Goal: Task Accomplishment & Management: Manage account settings

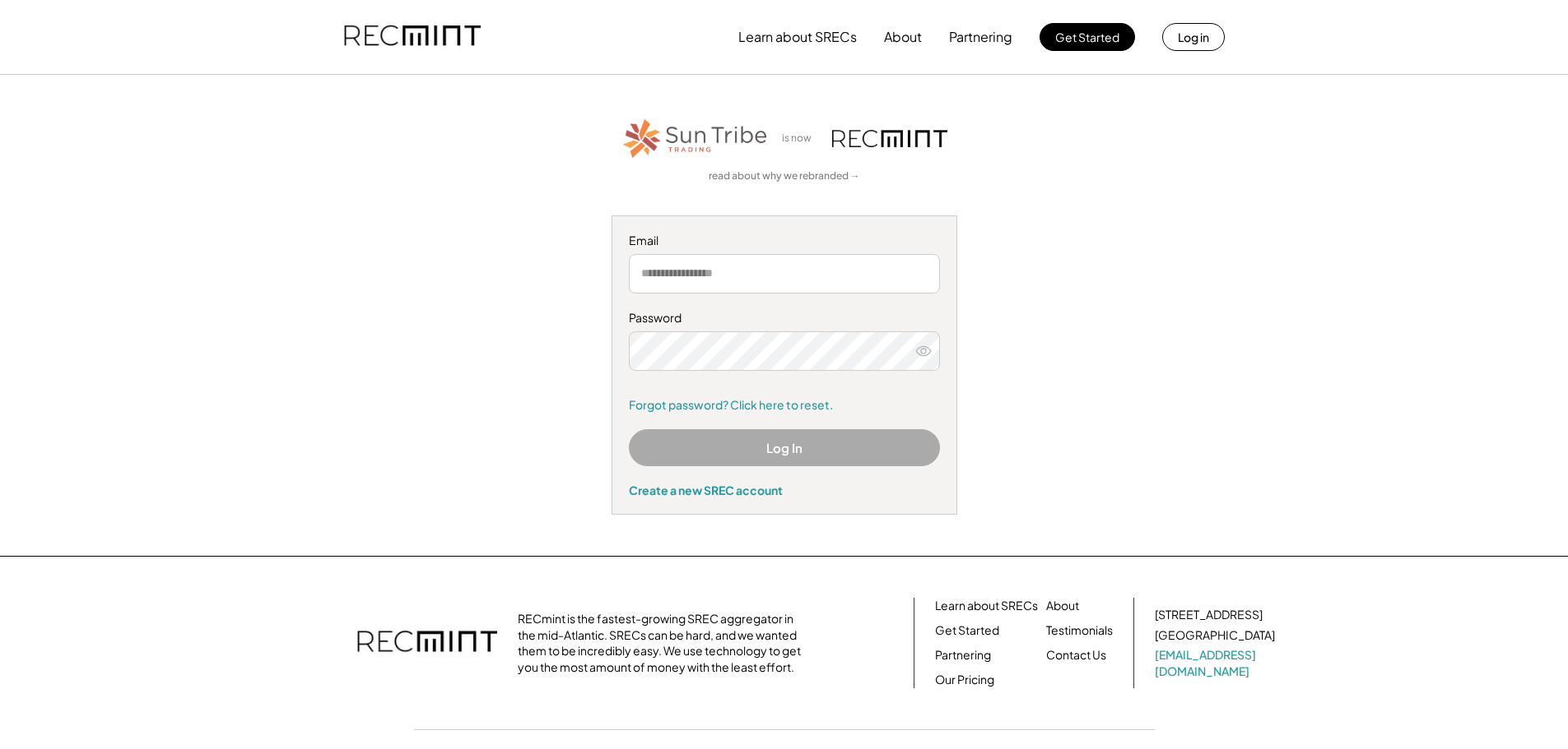
type input "**********"
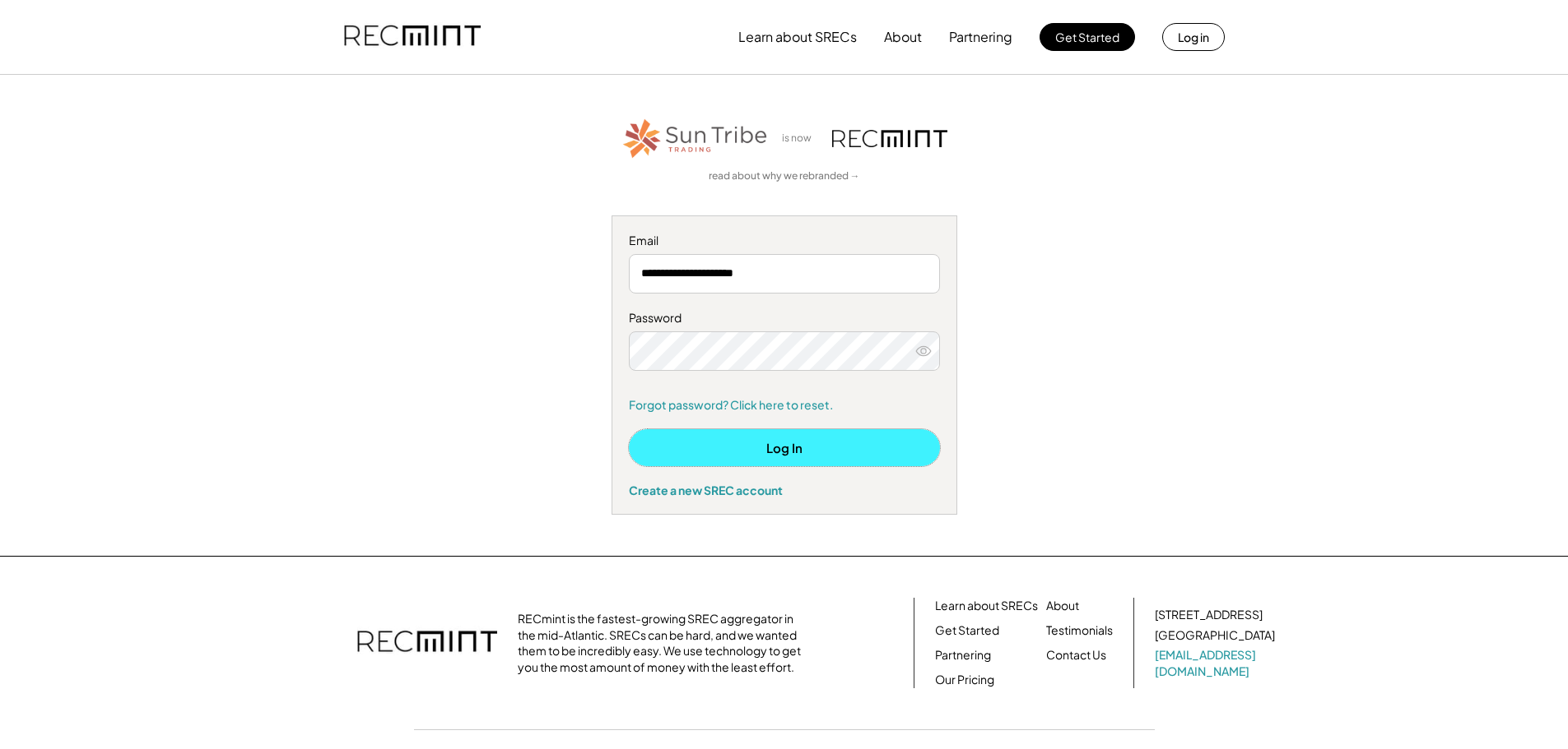
click at [791, 445] on button "Log In" at bounding box center [784, 448] width 311 height 37
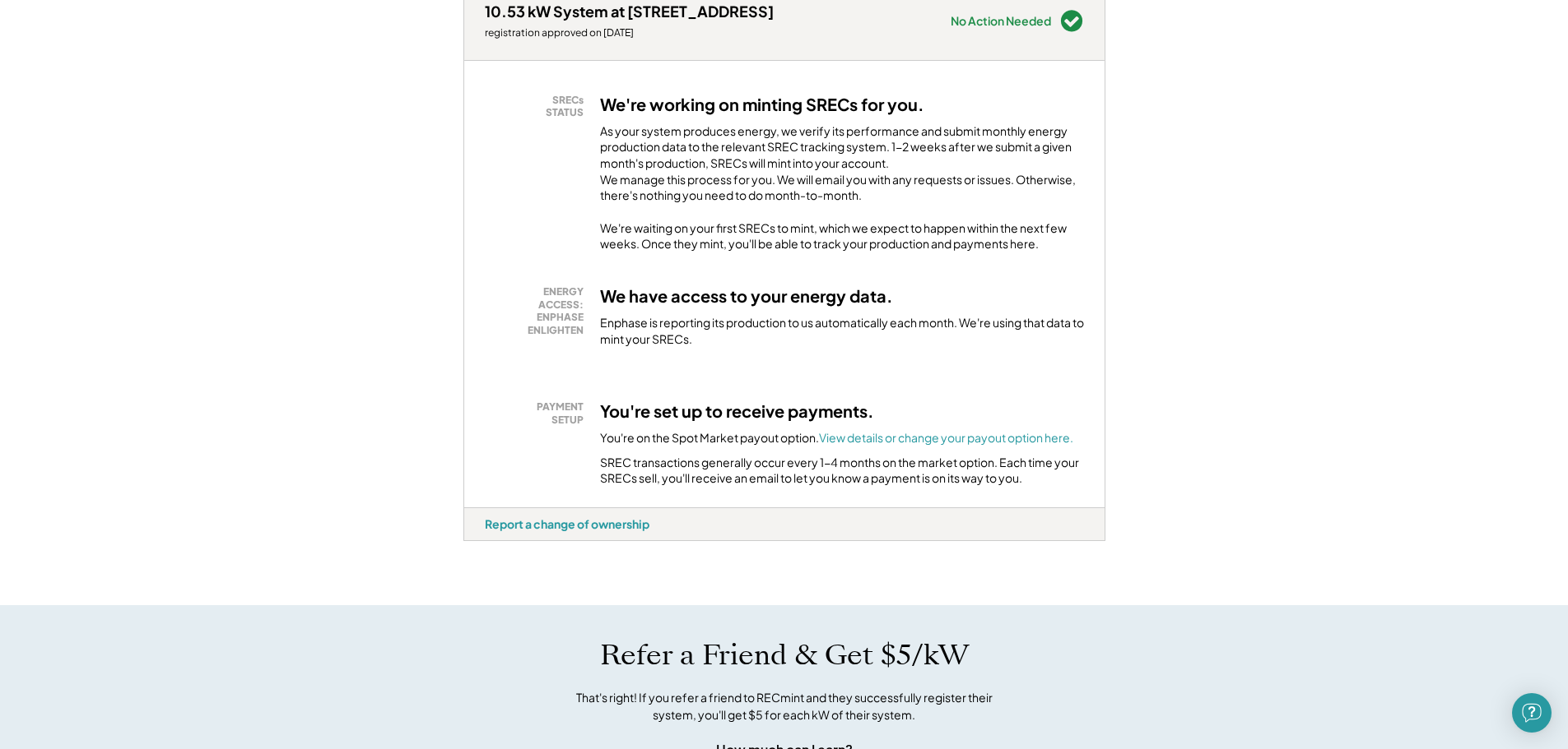
scroll to position [165, 0]
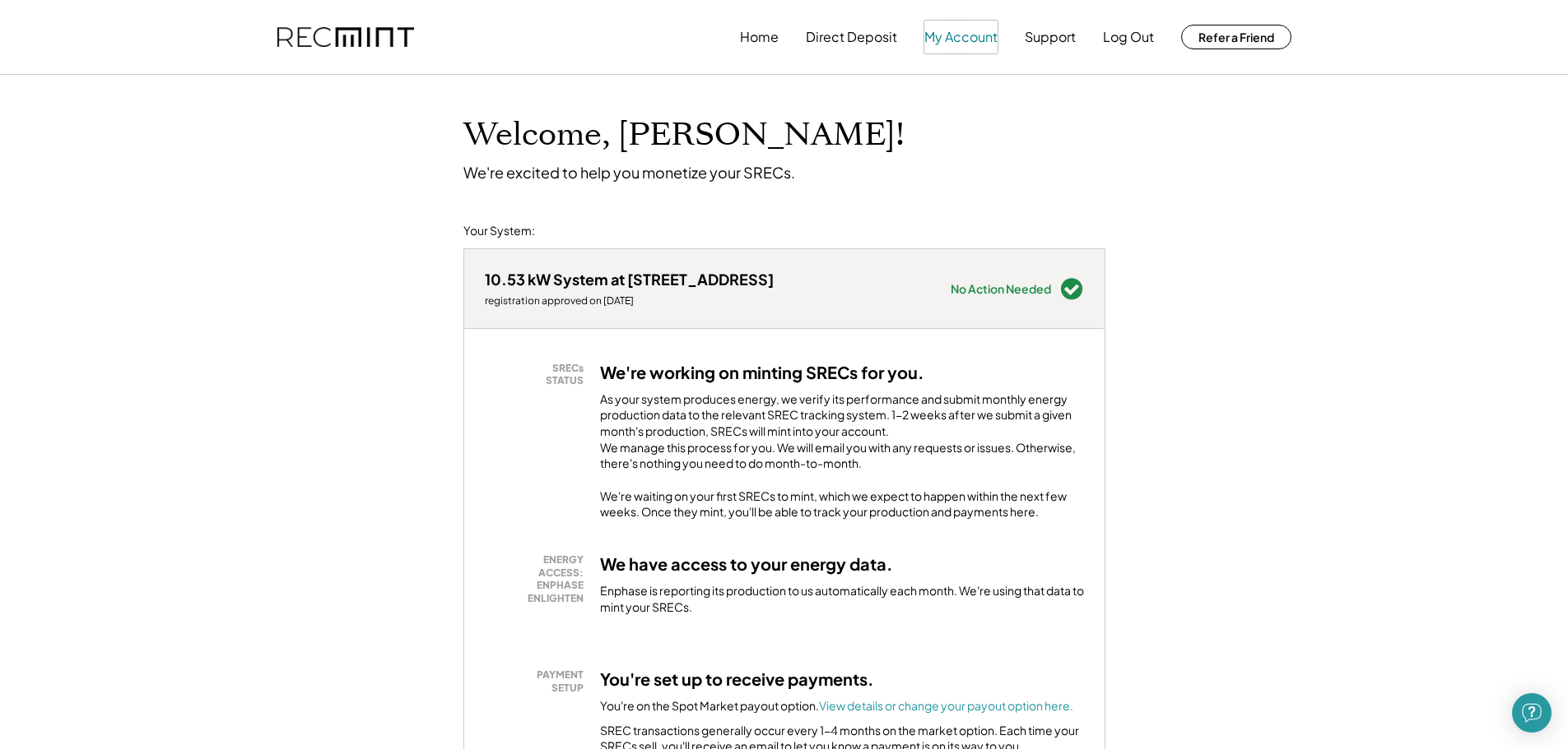
click at [954, 36] on button "My Account" at bounding box center [960, 36] width 73 height 33
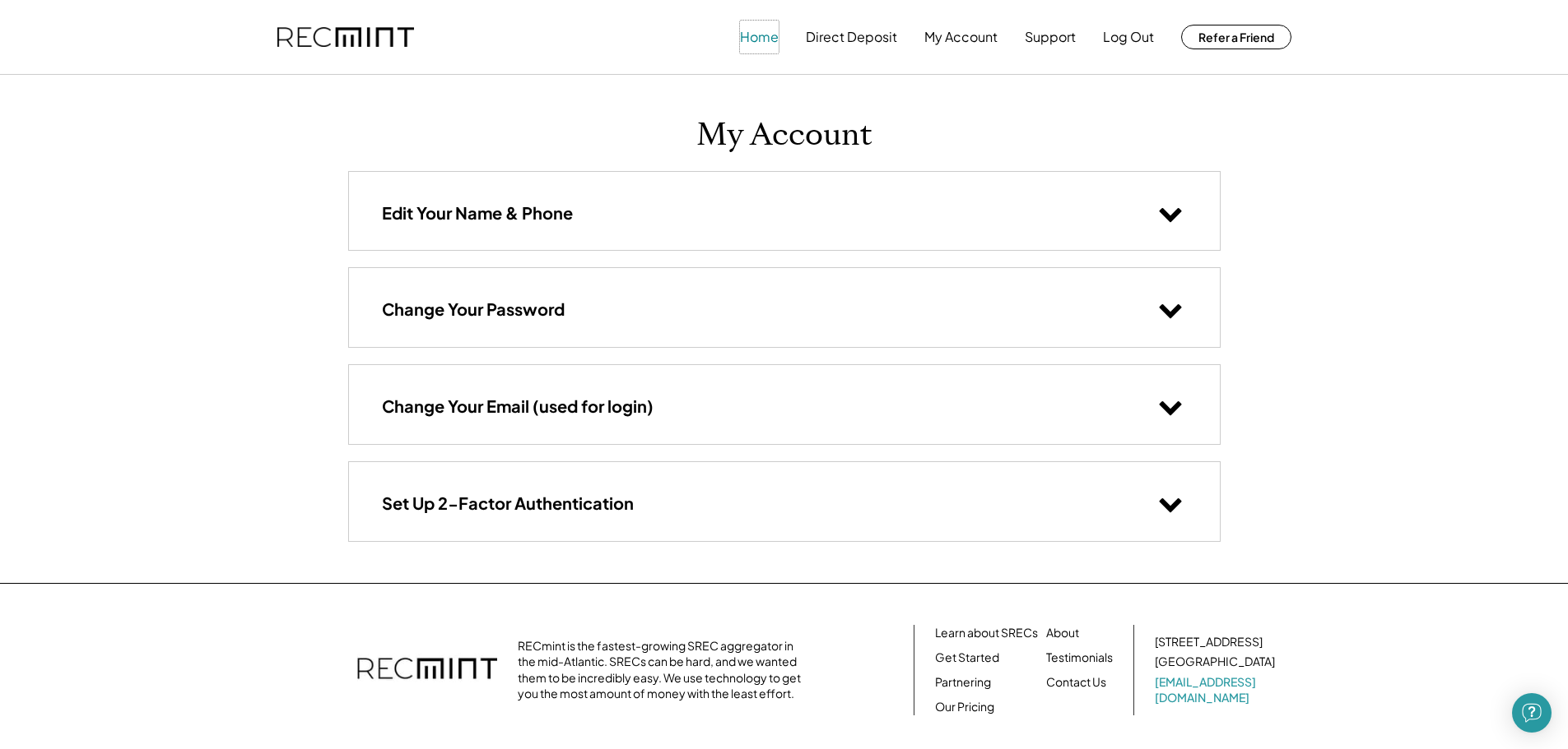
click at [754, 31] on button "Home" at bounding box center [758, 36] width 38 height 33
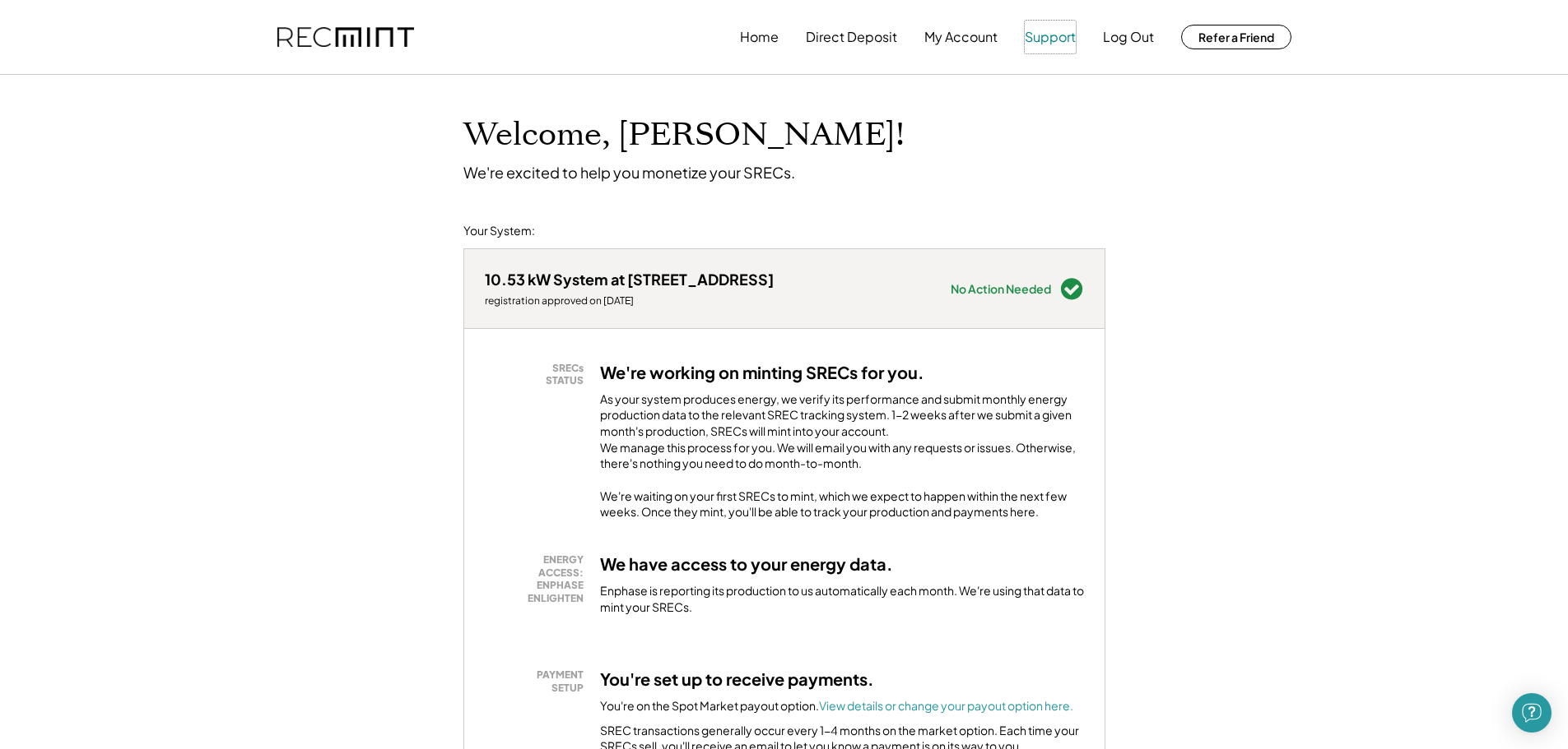
click at [1044, 38] on button "Support" at bounding box center [1049, 36] width 51 height 33
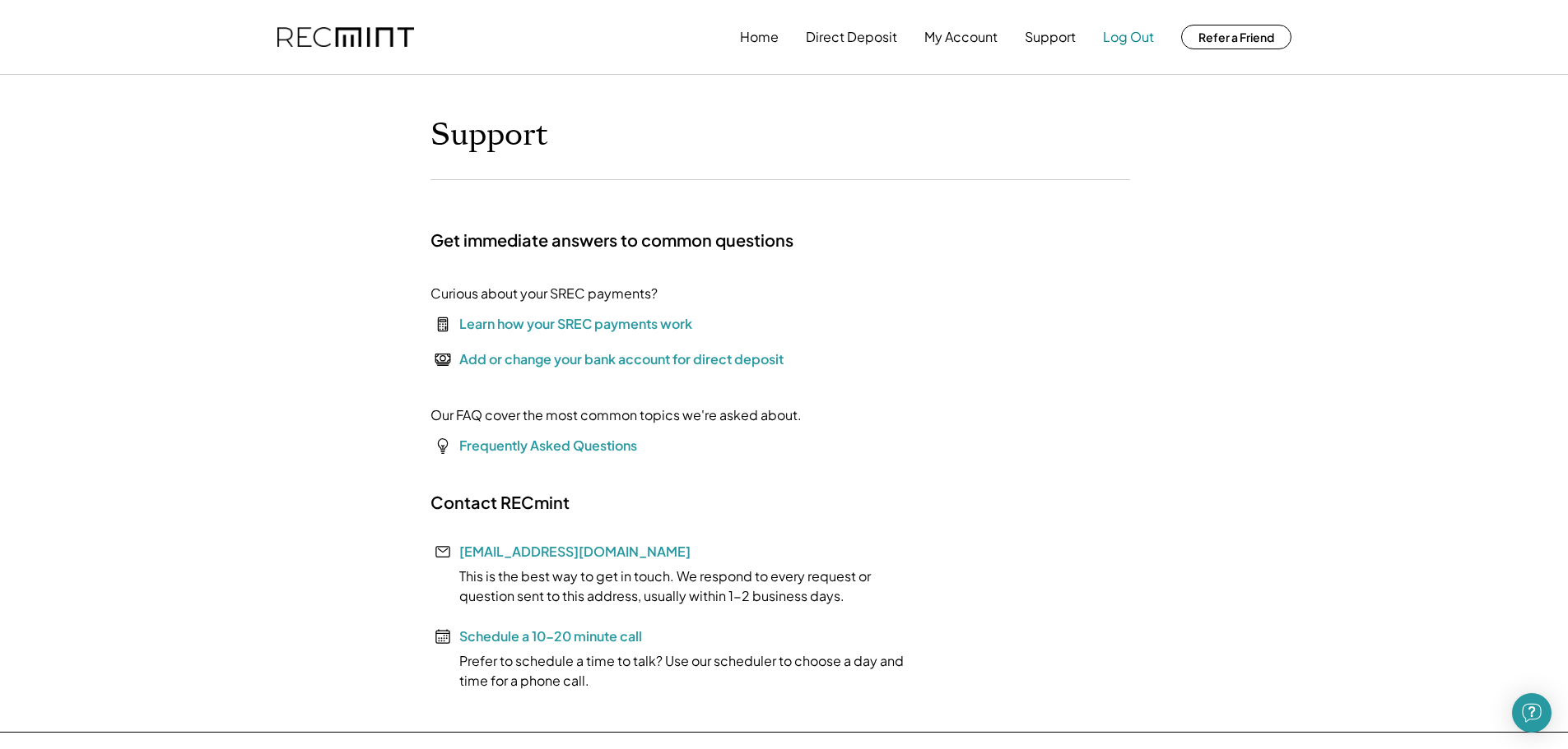
click at [1133, 38] on button "Log Out" at bounding box center [1128, 36] width 51 height 33
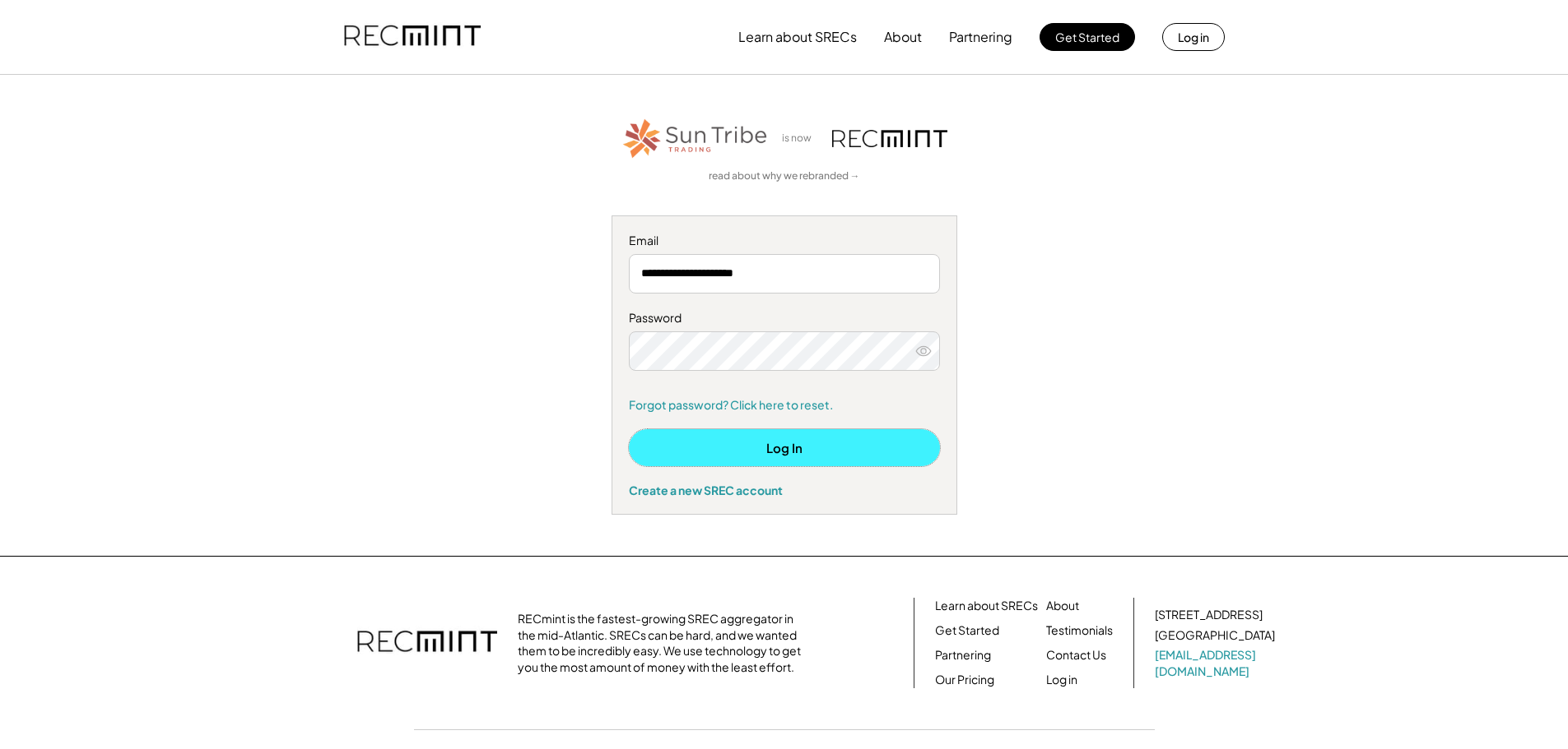
click at [789, 447] on button "Log In" at bounding box center [784, 448] width 311 height 37
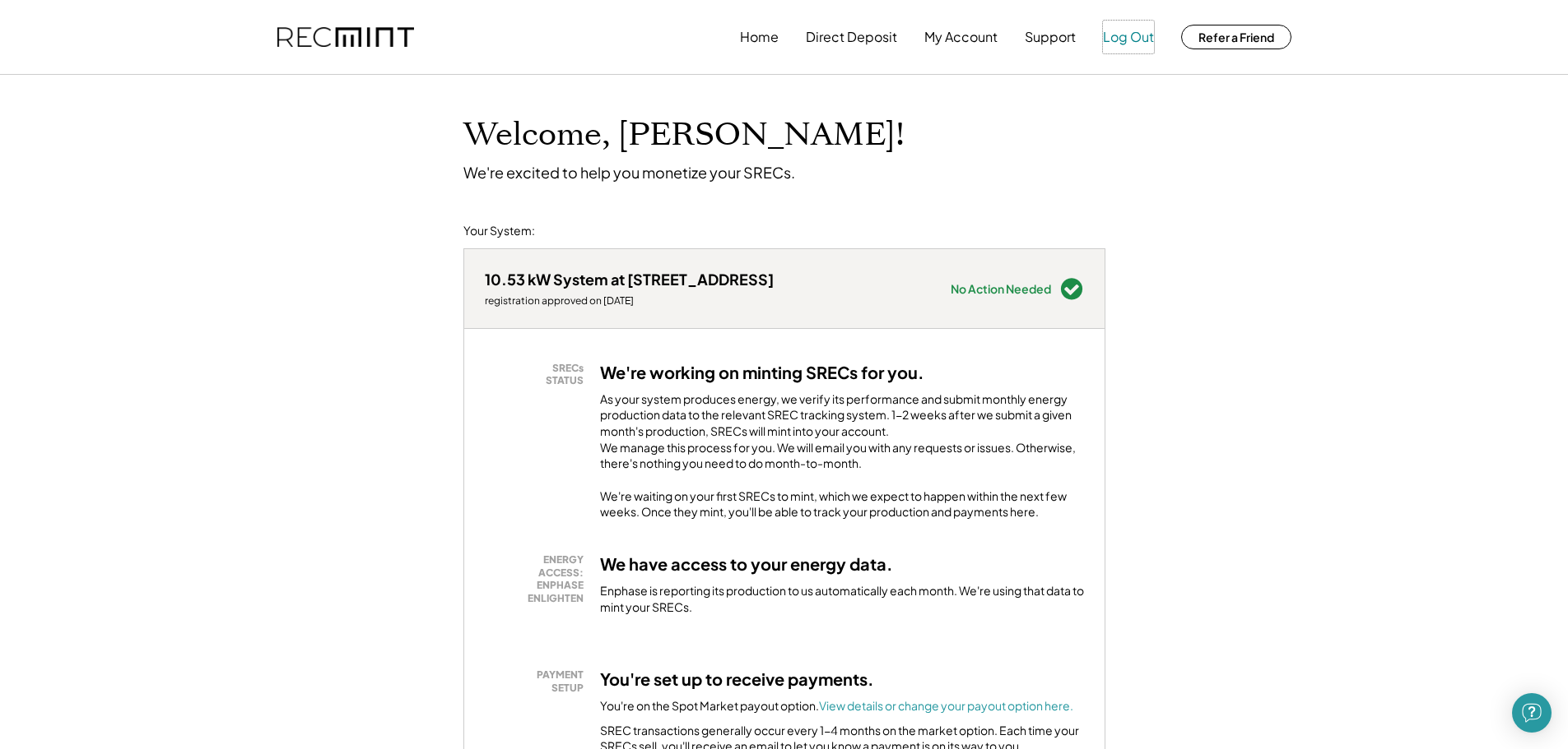
click at [1113, 38] on button "Log Out" at bounding box center [1128, 36] width 51 height 33
